Goal: Information Seeking & Learning: Find contact information

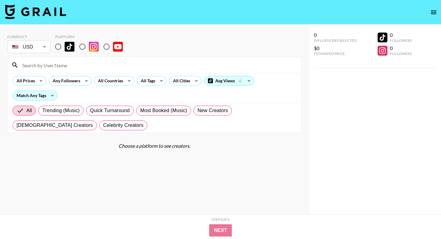
click at [44, 48] on body "Currency USD USD ​ Platform All Prices Any Followers All Countries All Tags All…" at bounding box center [220, 131] width 441 height 263
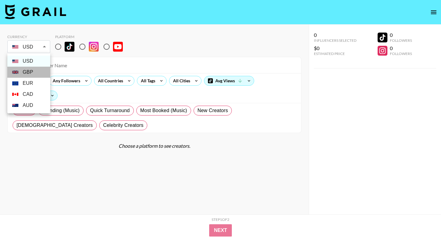
click at [34, 72] on li "GBP" at bounding box center [28, 72] width 43 height 11
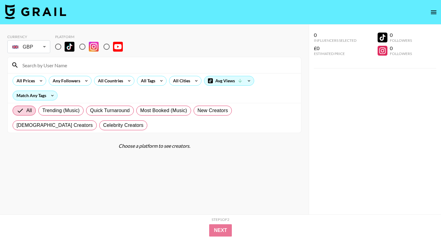
click at [35, 46] on body "Currency GBP GBP ​ Platform All Prices Any Followers All Countries All Tags All…" at bounding box center [220, 131] width 441 height 263
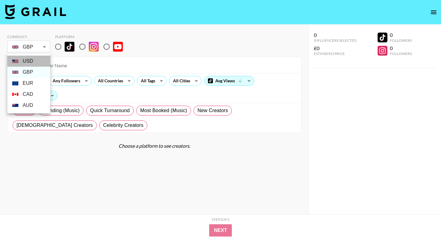
click at [35, 56] on li "USD" at bounding box center [28, 60] width 43 height 11
type input "USD"
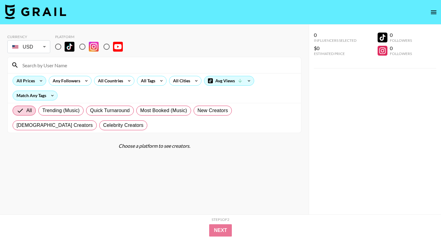
click at [36, 82] on icon at bounding box center [41, 80] width 10 height 9
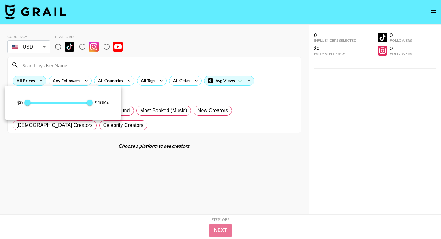
click at [36, 82] on div at bounding box center [220, 119] width 441 height 239
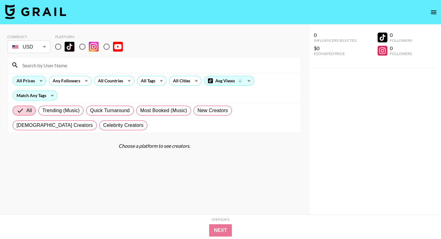
click at [45, 81] on icon at bounding box center [41, 80] width 10 height 9
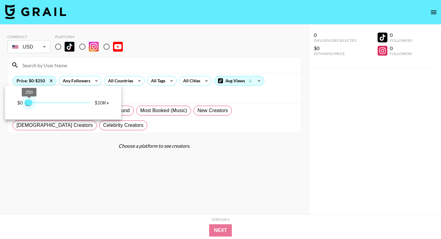
type input "1000"
drag, startPoint x: 89, startPoint y: 101, endPoint x: 34, endPoint y: 101, distance: 54.3
click at [35, 101] on span "1,000" at bounding box center [34, 102] width 6 height 6
click at [133, 80] on div at bounding box center [220, 119] width 441 height 239
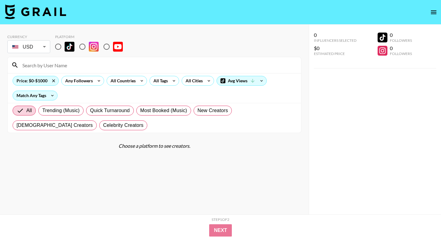
click at [133, 80] on div "All Countries" at bounding box center [122, 80] width 30 height 9
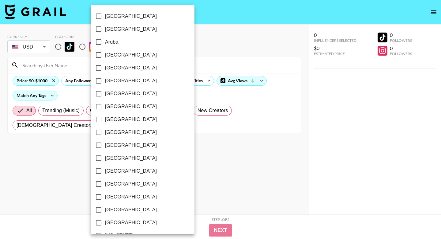
click at [66, 47] on div at bounding box center [220, 119] width 441 height 239
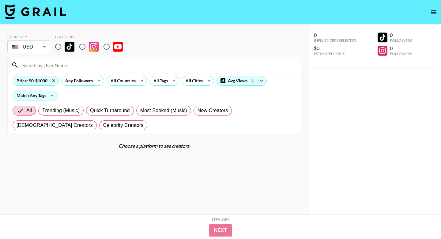
click at [59, 47] on div "[GEOGRAPHIC_DATA] [GEOGRAPHIC_DATA] [GEOGRAPHIC_DATA] [GEOGRAPHIC_DATA] [GEOGRA…" at bounding box center [220, 119] width 441 height 239
click at [59, 47] on input "radio" at bounding box center [58, 46] width 13 height 13
radio input "true"
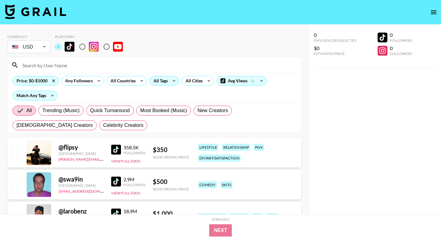
click at [163, 82] on div "All Tags" at bounding box center [159, 80] width 19 height 9
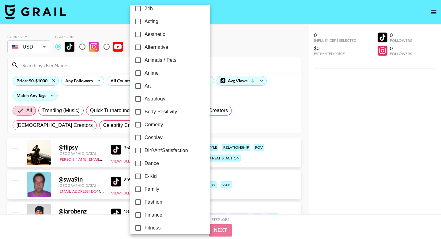
scroll to position [10, 0]
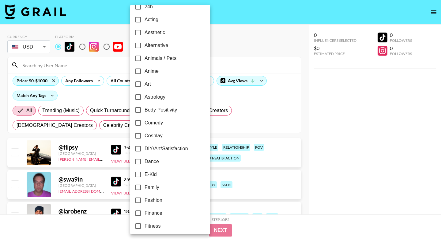
click at [206, 87] on div at bounding box center [220, 119] width 441 height 239
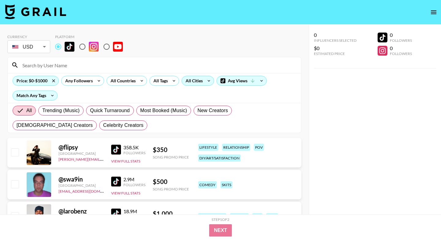
click at [203, 80] on div "All Cities" at bounding box center [193, 80] width 22 height 9
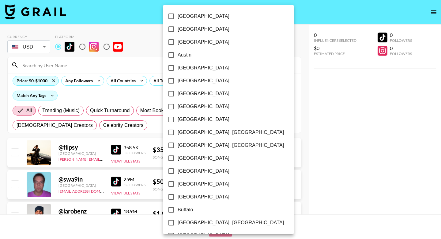
click at [122, 81] on div at bounding box center [220, 119] width 441 height 239
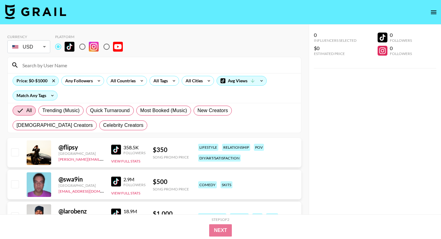
click at [124, 81] on div "All Countries" at bounding box center [122, 80] width 30 height 9
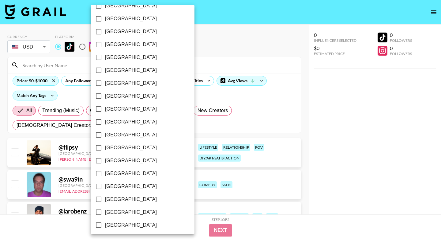
scroll to position [476, 0]
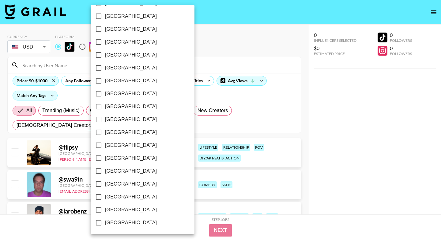
click at [114, 211] on span "[GEOGRAPHIC_DATA]" at bounding box center [131, 209] width 52 height 7
click at [105, 211] on input "[GEOGRAPHIC_DATA]" at bounding box center [98, 209] width 13 height 13
checkbox input "true"
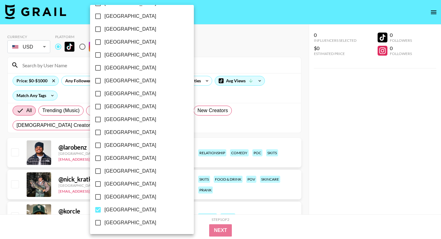
click at [202, 63] on div at bounding box center [220, 119] width 441 height 239
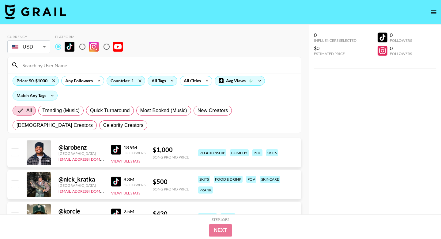
click at [165, 81] on div "All Tags" at bounding box center [157, 80] width 19 height 9
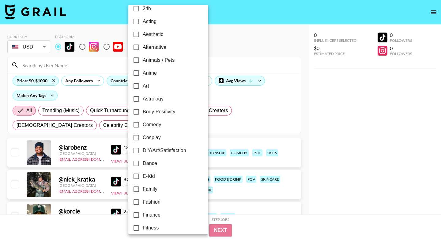
scroll to position [10, 0]
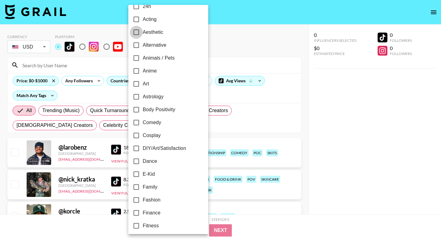
click at [134, 27] on input "Aesthetic" at bounding box center [136, 32] width 13 height 13
checkbox input "true"
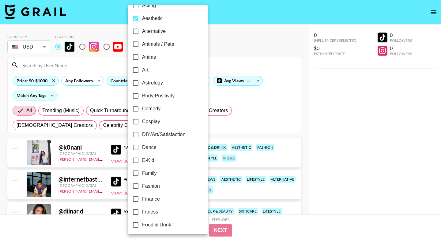
scroll to position [27, 0]
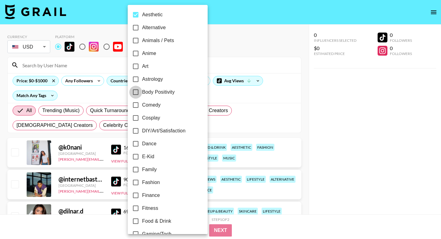
click at [141, 91] on input "Body Positivity" at bounding box center [135, 92] width 13 height 13
checkbox input "true"
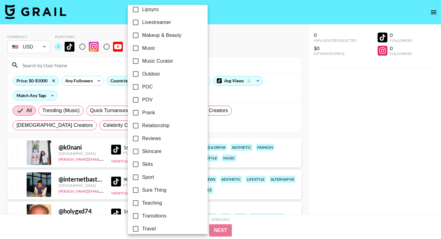
scroll to position [348, 0]
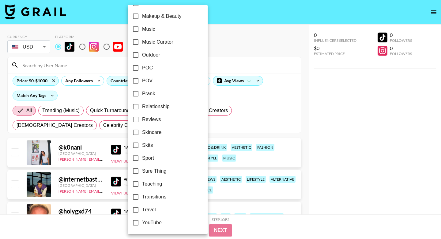
click at [209, 48] on div at bounding box center [220, 119] width 441 height 239
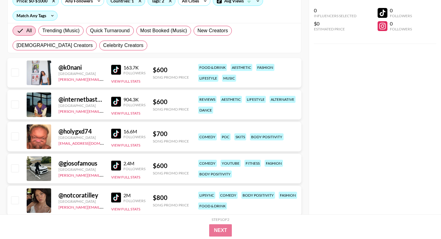
scroll to position [81, 0]
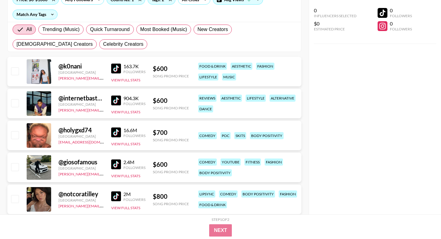
click at [44, 73] on div at bounding box center [39, 71] width 25 height 25
click at [29, 76] on div at bounding box center [39, 71] width 25 height 25
click at [117, 80] on button "View Full Stats" at bounding box center [125, 80] width 29 height 5
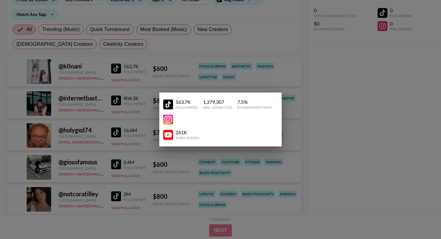
click at [80, 71] on div at bounding box center [220, 119] width 441 height 239
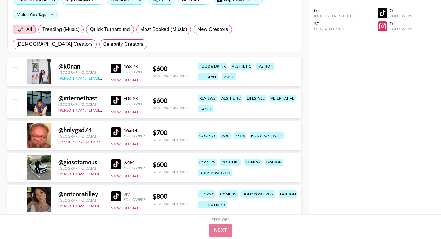
click at [78, 76] on link "[PERSON_NAME][EMAIL_ADDRESS][DOMAIN_NAME]" at bounding box center [104, 77] width 91 height 6
click at [47, 69] on div at bounding box center [39, 71] width 25 height 25
click at [69, 68] on div "@ k0nani" at bounding box center [81, 66] width 45 height 8
click at [44, 68] on div at bounding box center [39, 71] width 25 height 25
drag, startPoint x: 64, startPoint y: 65, endPoint x: 94, endPoint y: 65, distance: 29.7
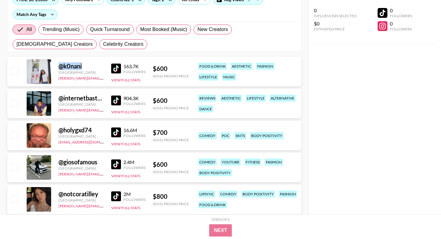
click at [94, 65] on div "@ k0nani" at bounding box center [81, 66] width 45 height 8
copy div "@ k0nani"
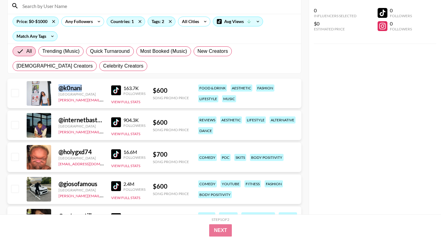
scroll to position [0, 0]
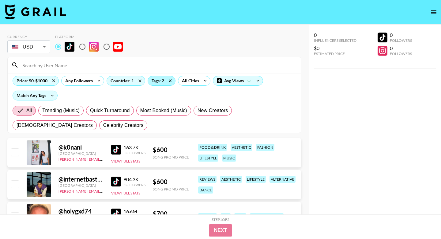
click at [161, 80] on div "Tags: 2" at bounding box center [161, 80] width 27 height 9
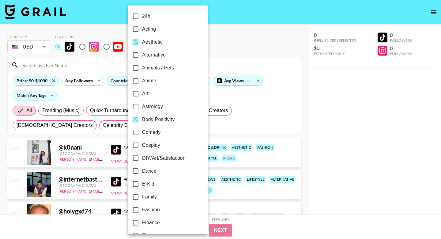
click at [136, 116] on input "Body Positivity" at bounding box center [135, 119] width 13 height 13
checkbox input "false"
click at [136, 41] on input "Aesthetic" at bounding box center [135, 42] width 13 height 13
checkbox input "false"
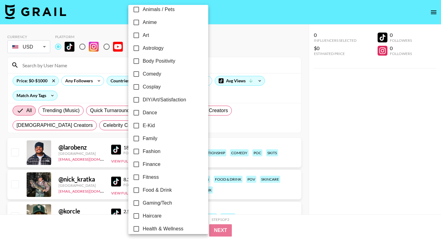
scroll to position [78, 0]
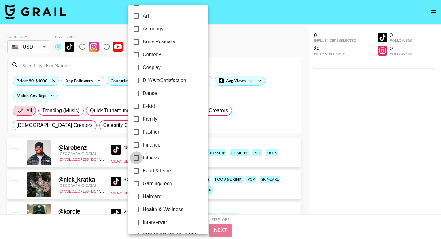
click at [138, 158] on input "Fitness" at bounding box center [136, 157] width 13 height 13
checkbox input "true"
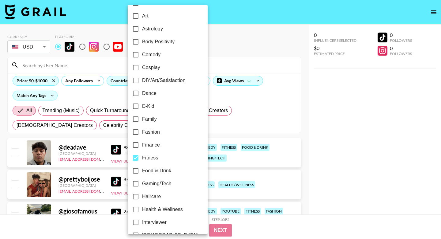
click at [247, 37] on div at bounding box center [220, 119] width 441 height 239
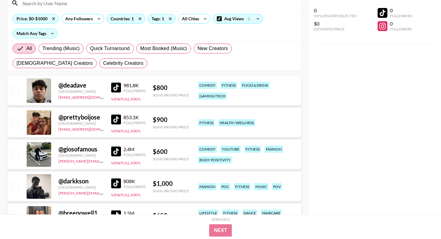
scroll to position [134, 0]
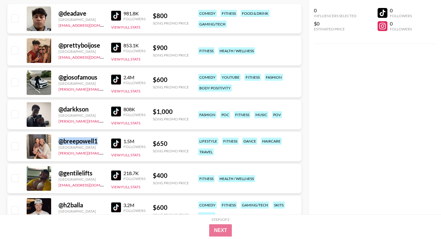
drag, startPoint x: 57, startPoint y: 142, endPoint x: 103, endPoint y: 138, distance: 45.5
click at [103, 138] on div "@ breepowell1 [GEOGRAPHIC_DATA] [PERSON_NAME][EMAIL_ADDRESS][DOMAIN_NAME] 1.5M …" at bounding box center [154, 146] width 294 height 29
copy div "@ breepowell1"
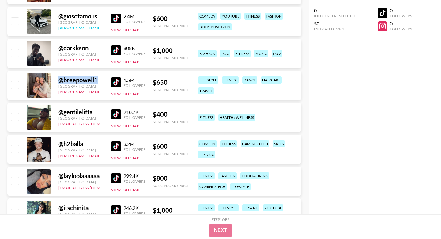
scroll to position [194, 0]
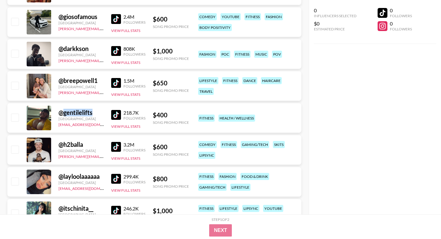
drag, startPoint x: 64, startPoint y: 111, endPoint x: 102, endPoint y: 111, distance: 38.6
click at [102, 111] on div "@ gentilelifts" at bounding box center [81, 113] width 45 height 8
copy div "gentilelifts"
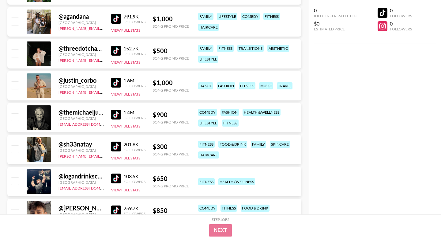
scroll to position [704, 0]
drag, startPoint x: 65, startPoint y: 50, endPoint x: 101, endPoint y: 50, distance: 35.9
click at [101, 50] on div "@ threedotchanell" at bounding box center [81, 49] width 45 height 8
copy div "threedotchan"
click at [94, 49] on div "@ threedotchanell" at bounding box center [81, 49] width 45 height 8
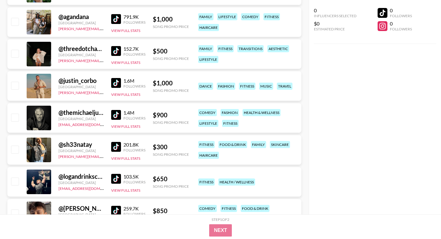
click at [98, 49] on div "@ threedotchanell" at bounding box center [81, 49] width 45 height 8
click at [114, 60] on button "View Full Stats" at bounding box center [125, 62] width 29 height 5
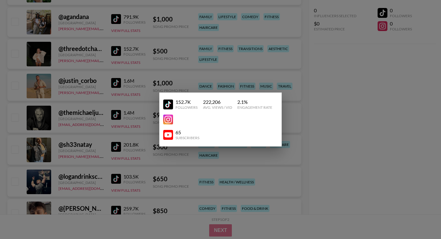
click at [134, 61] on div at bounding box center [220, 119] width 441 height 239
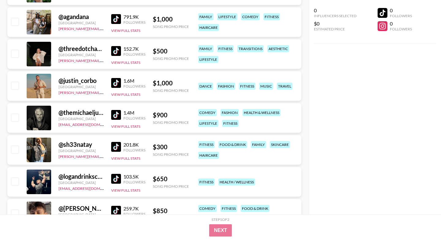
click at [46, 53] on div at bounding box center [39, 54] width 25 height 25
click at [17, 52] on input "checkbox" at bounding box center [14, 53] width 7 height 7
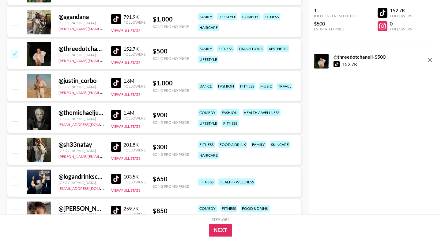
click at [18, 52] on input "checkbox" at bounding box center [14, 53] width 7 height 7
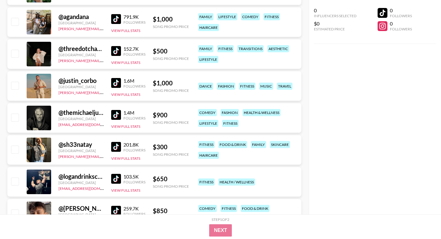
click at [18, 52] on input "checkbox" at bounding box center [14, 53] width 7 height 7
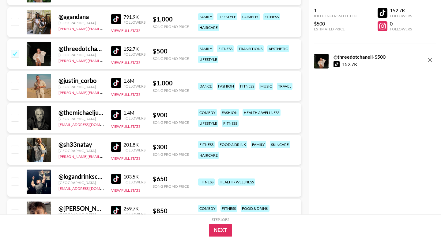
click at [18, 52] on input "checkbox" at bounding box center [14, 53] width 7 height 7
checkbox input "false"
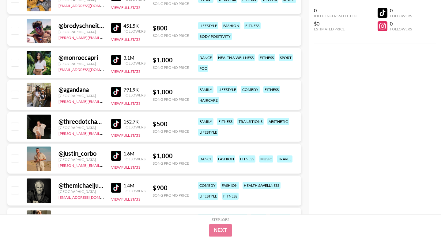
scroll to position [631, 0]
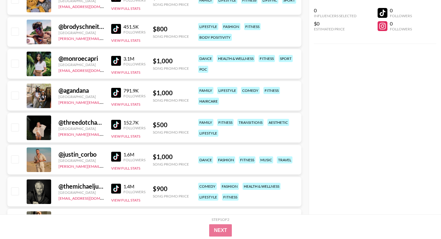
click at [47, 126] on div at bounding box center [39, 127] width 25 height 25
click at [91, 121] on div "@ threedotchanell" at bounding box center [81, 122] width 45 height 8
drag, startPoint x: 63, startPoint y: 122, endPoint x: 106, endPoint y: 122, distance: 42.9
click at [106, 122] on div "@ threedotchanell United States [PERSON_NAME][EMAIL_ADDRESS][PERSON_NAME][PERSO…" at bounding box center [154, 127] width 294 height 29
copy div "threedotchanel"
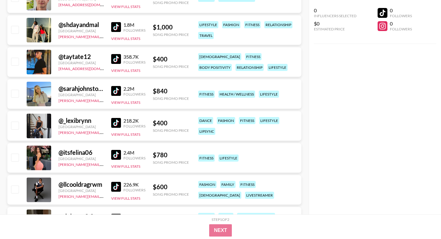
scroll to position [991, 0]
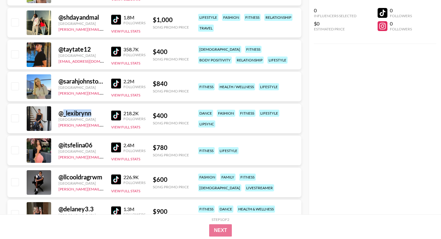
drag, startPoint x: 64, startPoint y: 113, endPoint x: 93, endPoint y: 113, distance: 28.8
click at [93, 113] on div "@ _lexibrynn" at bounding box center [81, 113] width 45 height 8
copy div "_lexibrynn"
